Goal: Information Seeking & Learning: Understand process/instructions

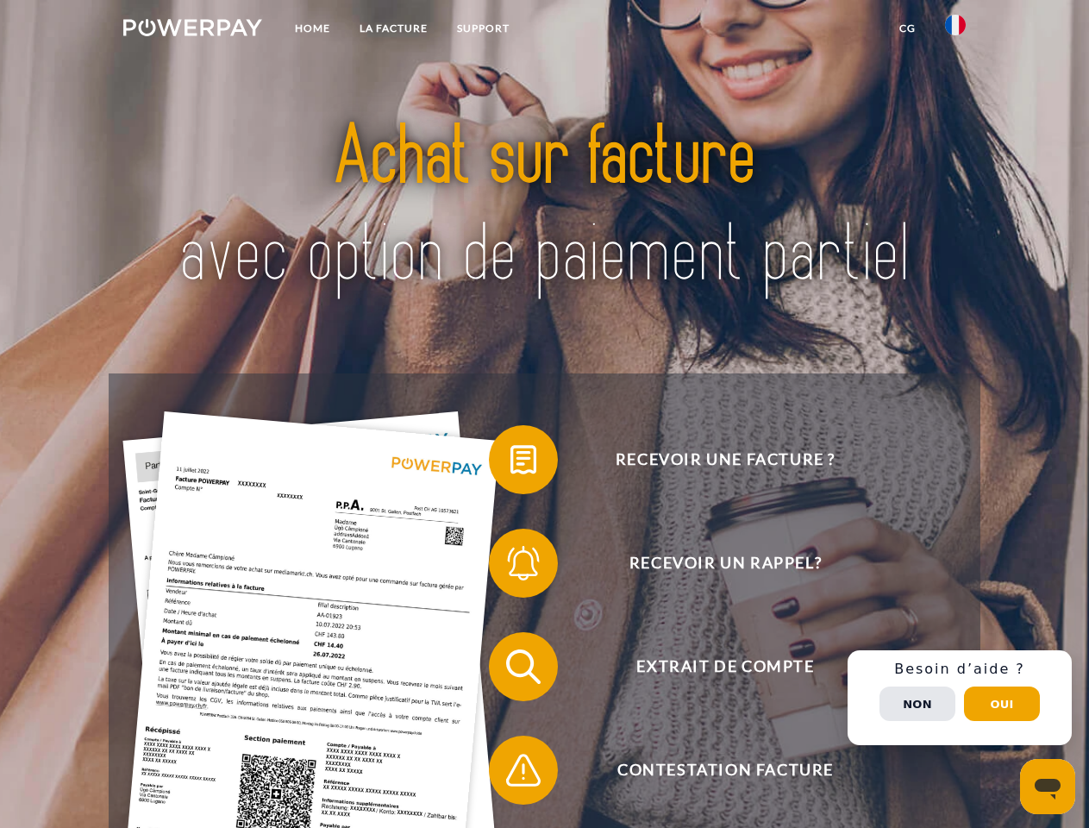
click at [192, 30] on img at bounding box center [192, 27] width 139 height 17
click at [956, 30] on img at bounding box center [955, 25] width 21 height 21
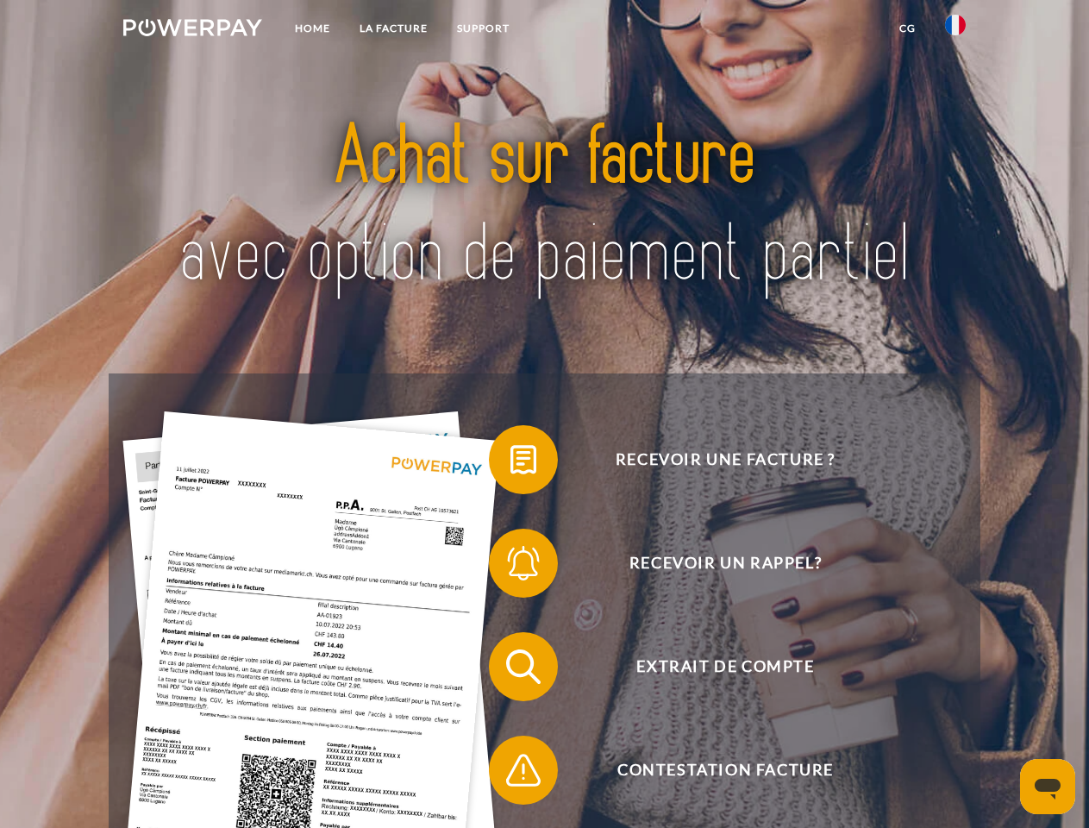
click at [907, 28] on link "CG" at bounding box center [908, 28] width 46 height 31
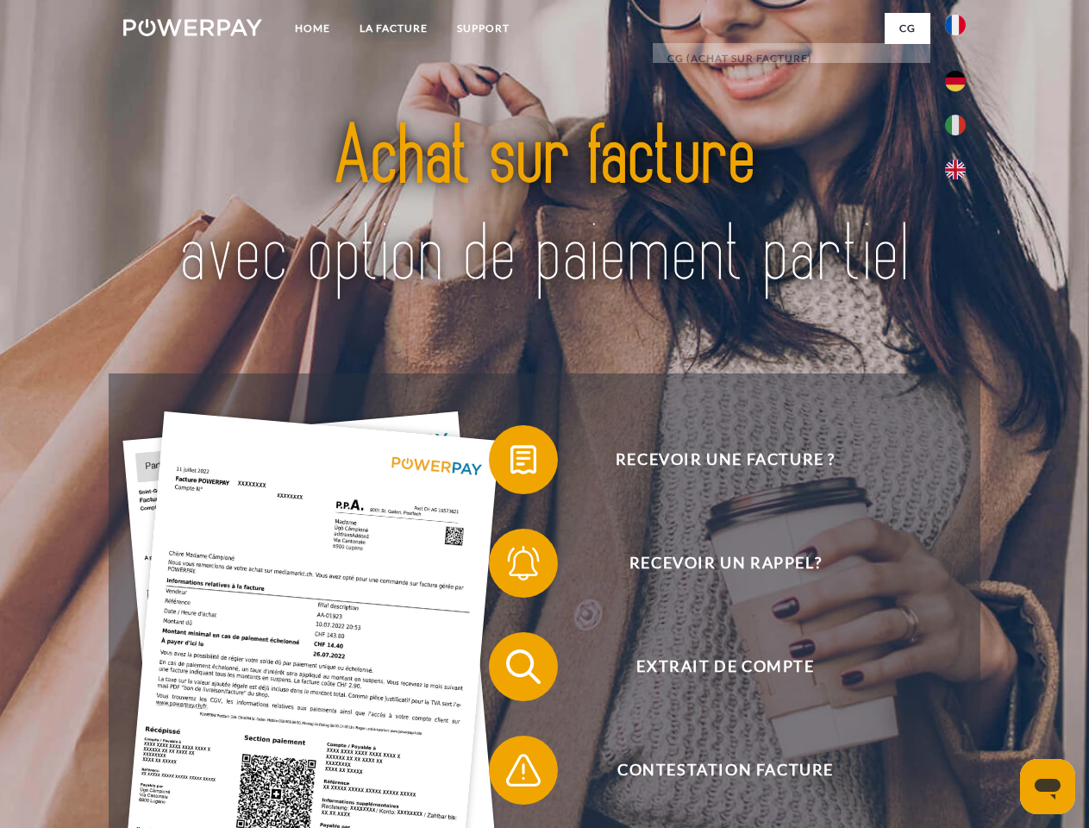
click at [511, 463] on span at bounding box center [498, 460] width 86 height 86
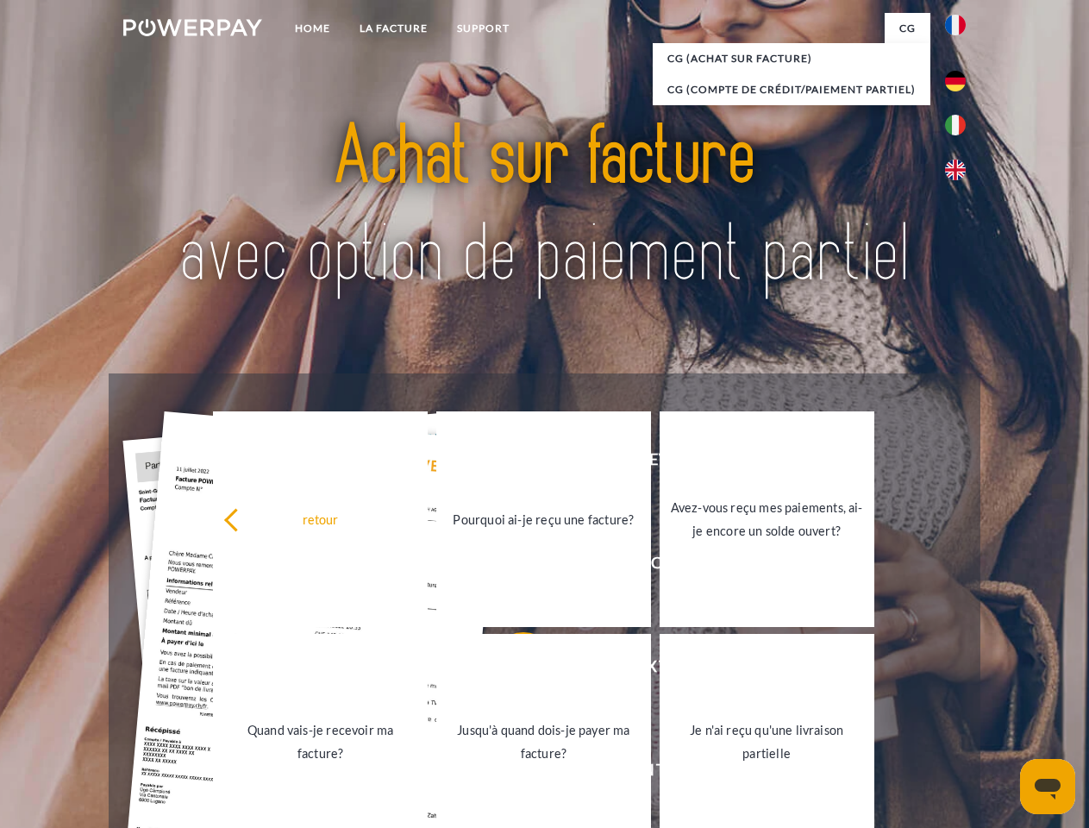
click at [511, 567] on div "retour Pourquoi ai-je reçu une facture? Avez-vous reçu mes paiements, ai-je enc…" at bounding box center [544, 630] width 697 height 445
click at [511, 670] on link "Jusqu'à quand dois-je payer ma facture?" at bounding box center [543, 742] width 215 height 216
click at [511, 774] on span at bounding box center [498, 770] width 86 height 86
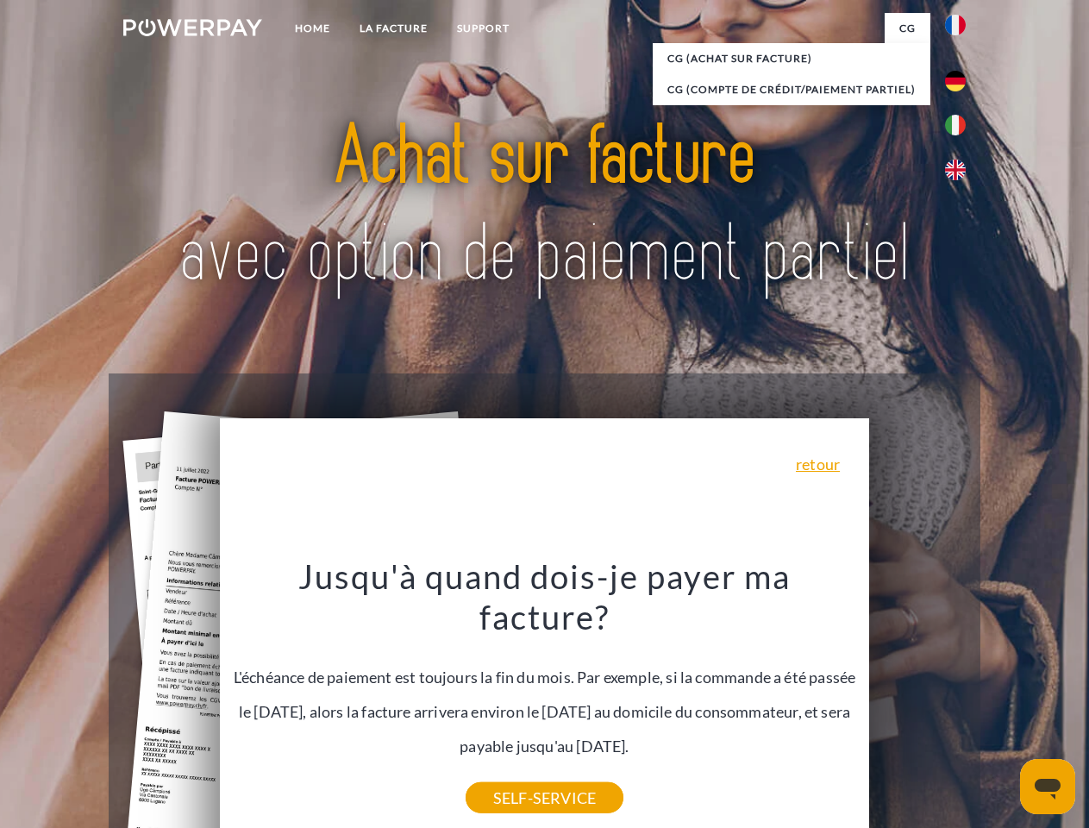
click at [960, 698] on div "Recevoir une facture ? Recevoir un rappel? Extrait de compte retour" at bounding box center [544, 718] width 871 height 690
click at [918, 701] on span "Extrait de compte" at bounding box center [725, 666] width 423 height 69
click at [1002, 704] on header "Home LA FACTURE Support" at bounding box center [544, 595] width 1089 height 1191
